Goal: Task Accomplishment & Management: Manage account settings

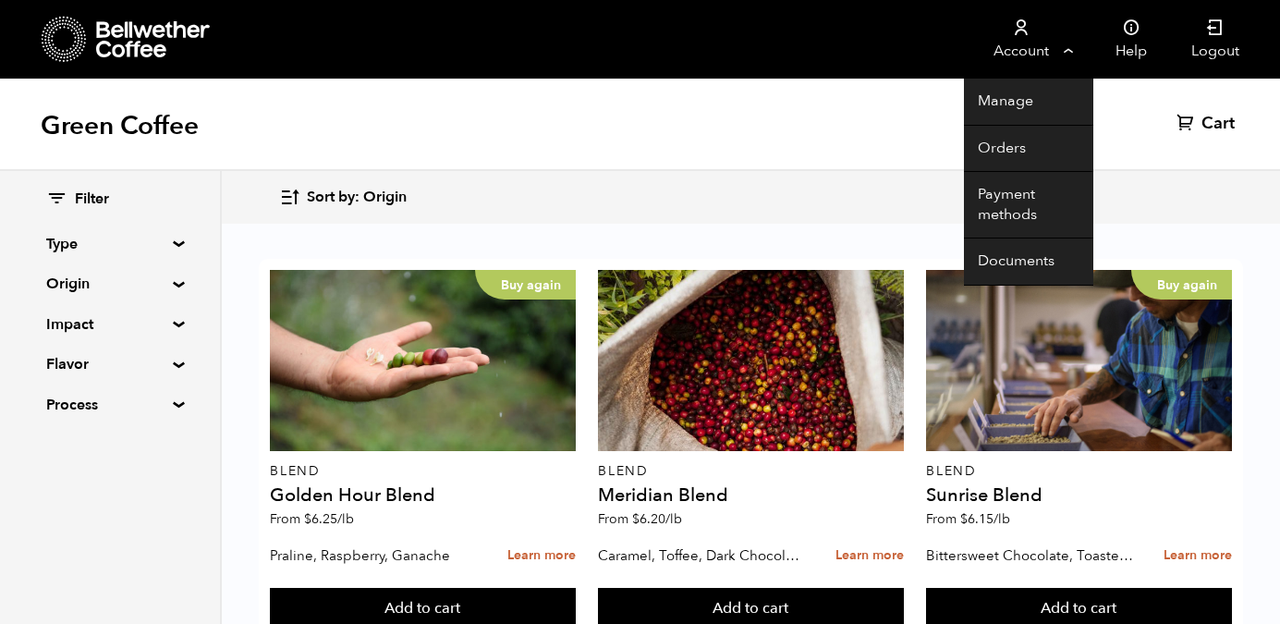
click at [1028, 43] on link "Account" at bounding box center [1021, 39] width 114 height 79
click at [1071, 49] on link "Account" at bounding box center [1021, 39] width 114 height 79
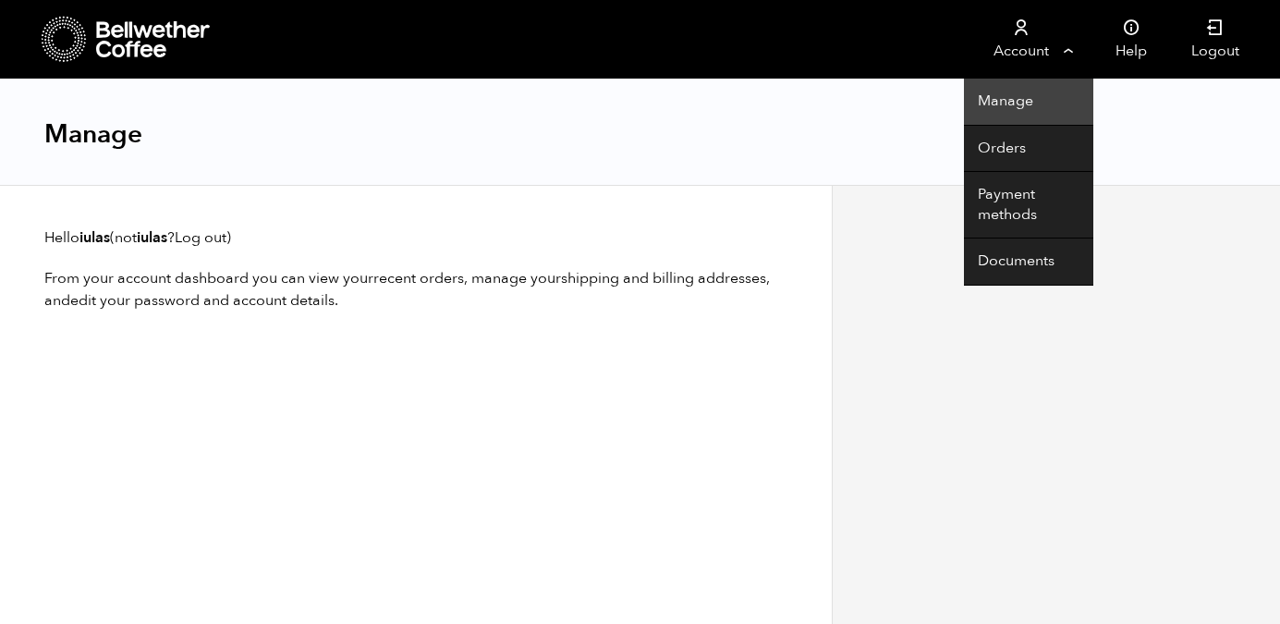
click at [995, 97] on link "Manage" at bounding box center [1028, 102] width 129 height 47
click at [1019, 51] on link "Account" at bounding box center [1021, 39] width 114 height 79
